Goal: Task Accomplishment & Management: Manage account settings

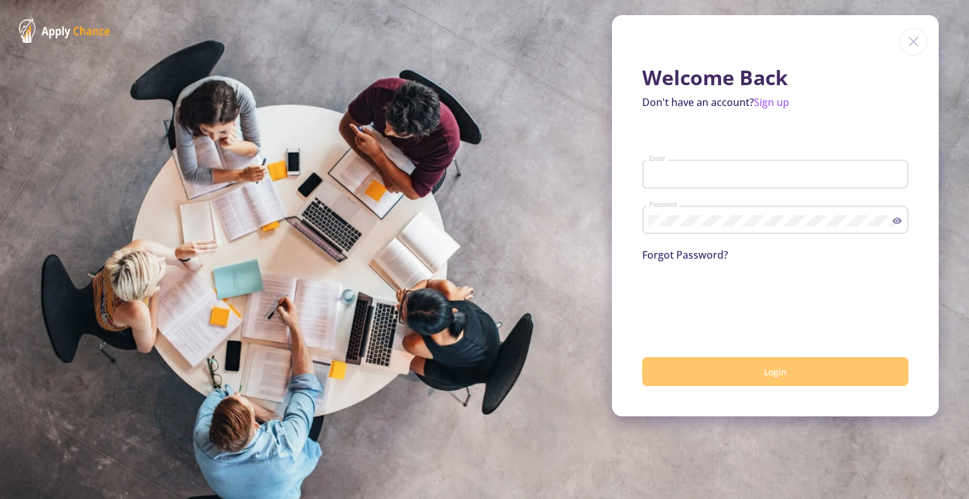
type input "[EMAIL_ADDRESS][DOMAIN_NAME]"
click at [714, 377] on button "Login" at bounding box center [775, 372] width 266 height 30
